Goal: Book appointment/travel/reservation

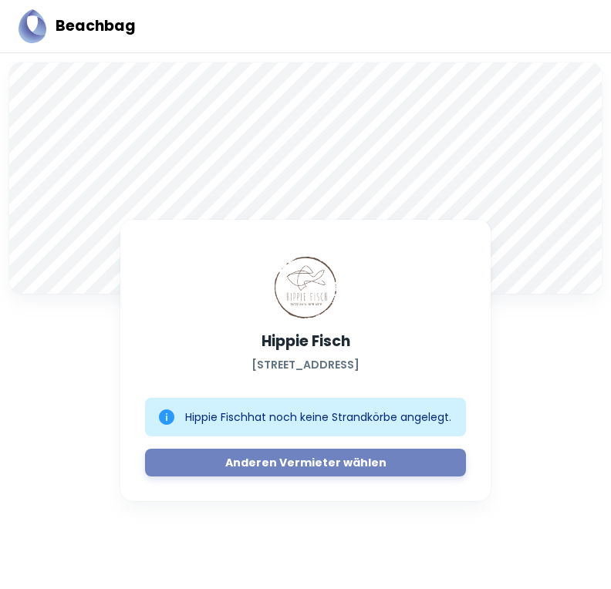
click at [280, 525] on div "A Hippie Fisch [STREET_ADDRESS] [GEOGRAPHIC_DATA] Fisch hat noch keine Strandkö…" at bounding box center [305, 318] width 611 height 531
click at [317, 468] on link "Anderen Vermieter wählen" at bounding box center [305, 463] width 321 height 28
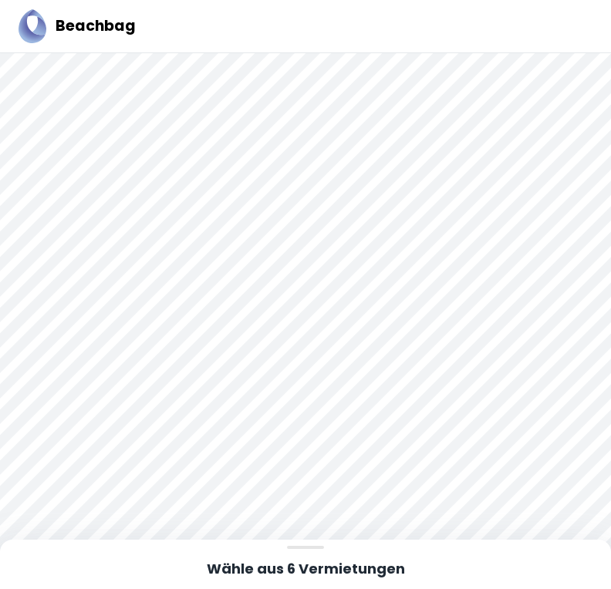
click at [274, 194] on div at bounding box center [305, 333] width 611 height 560
click at [311, 212] on div at bounding box center [305, 333] width 611 height 560
click at [269, 212] on div at bounding box center [305, 333] width 611 height 560
click at [348, 156] on div at bounding box center [305, 333] width 611 height 560
click at [406, 53] on div at bounding box center [305, 53] width 611 height 0
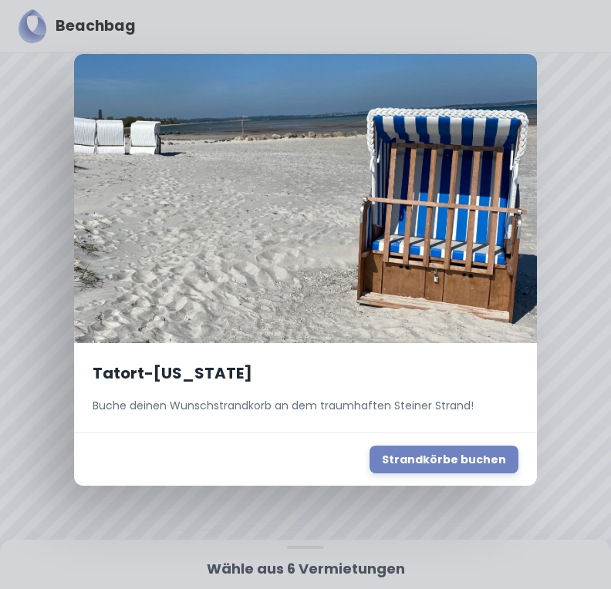
click at [464, 461] on button "Strandkörbe buchen" at bounding box center [443, 460] width 149 height 28
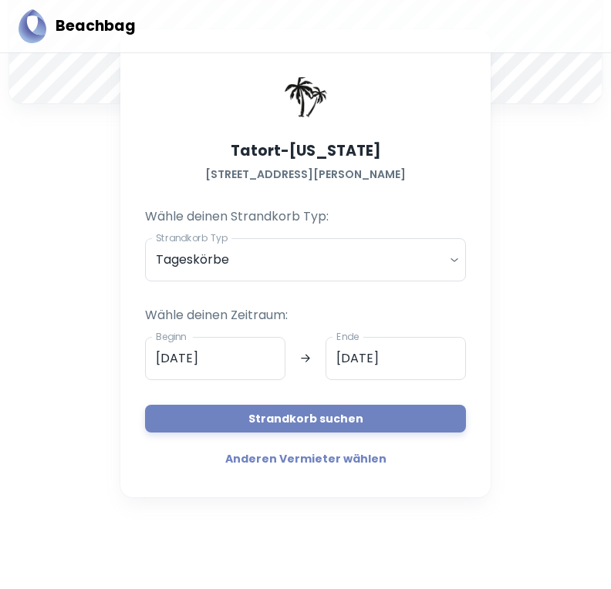
scroll to position [190, 0]
click at [379, 414] on button "Strandkorb suchen" at bounding box center [305, 419] width 321 height 28
